Goal: Task Accomplishment & Management: Use online tool/utility

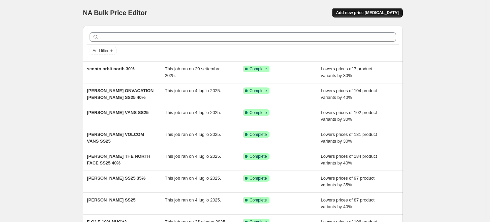
click at [369, 12] on span "Add new price [MEDICAL_DATA]" at bounding box center [367, 12] width 63 height 5
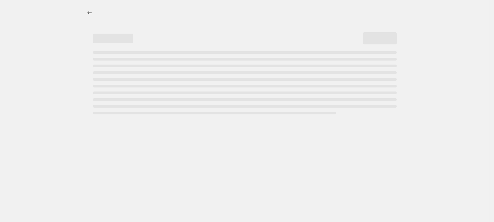
select select "percentage"
